Goal: Find specific page/section: Find specific page/section

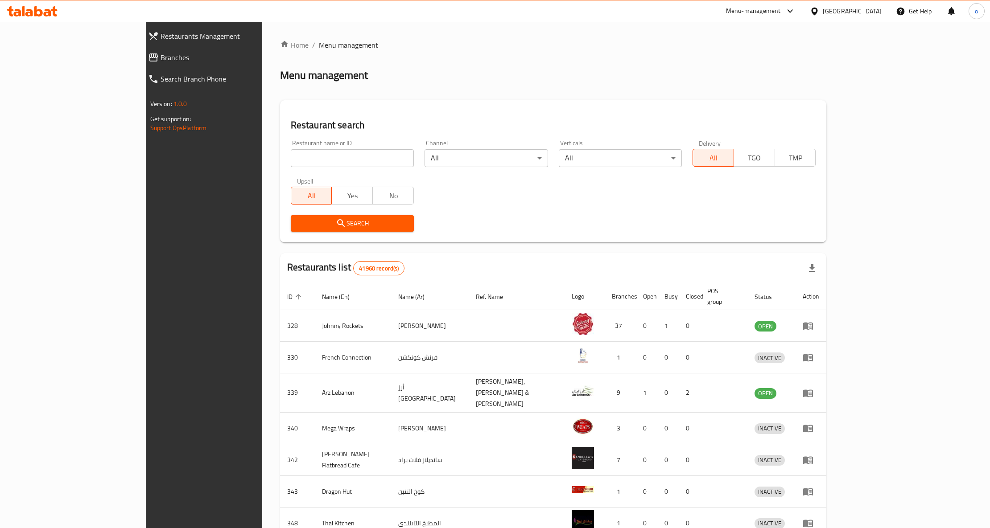
click at [141, 50] on link "Branches" at bounding box center [226, 57] width 170 height 21
click at [169, 54] on span "Branches" at bounding box center [236, 57] width 135 height 11
click at [169, 32] on span "Restaurants Management" at bounding box center [236, 36] width 135 height 11
click at [291, 159] on input "search" at bounding box center [352, 158] width 123 height 18
paste input "773324"
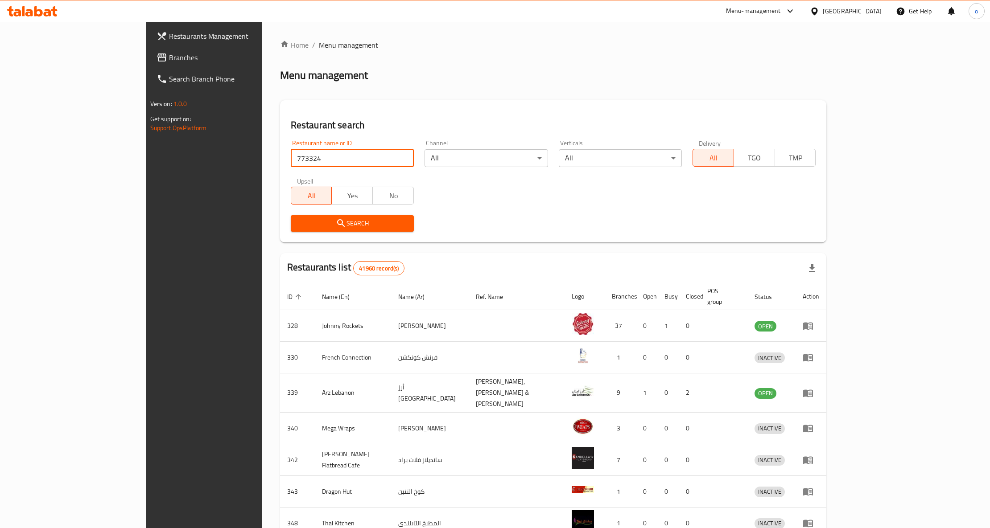
type input "773324"
click button "Search" at bounding box center [352, 223] width 123 height 16
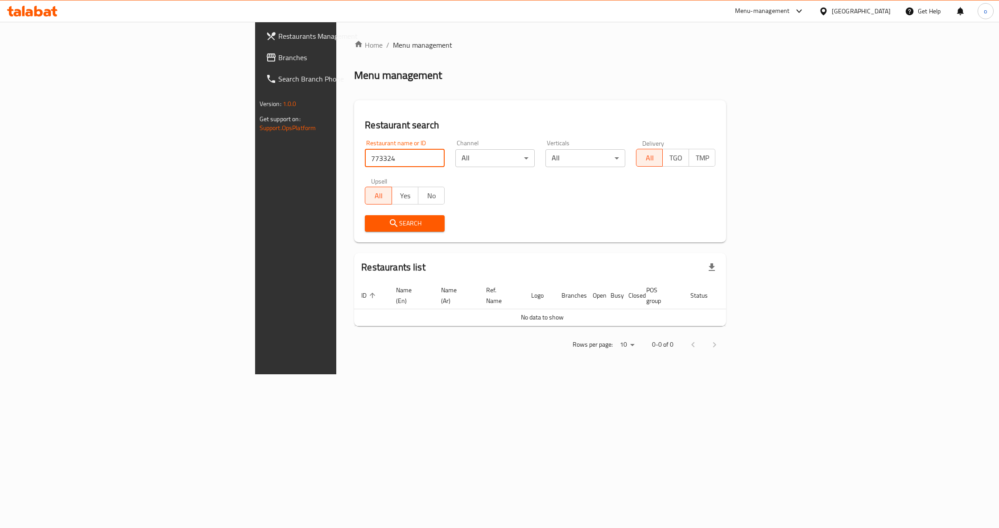
click at [278, 54] on span "Branches" at bounding box center [346, 57] width 136 height 11
